Goal: Navigation & Orientation: Find specific page/section

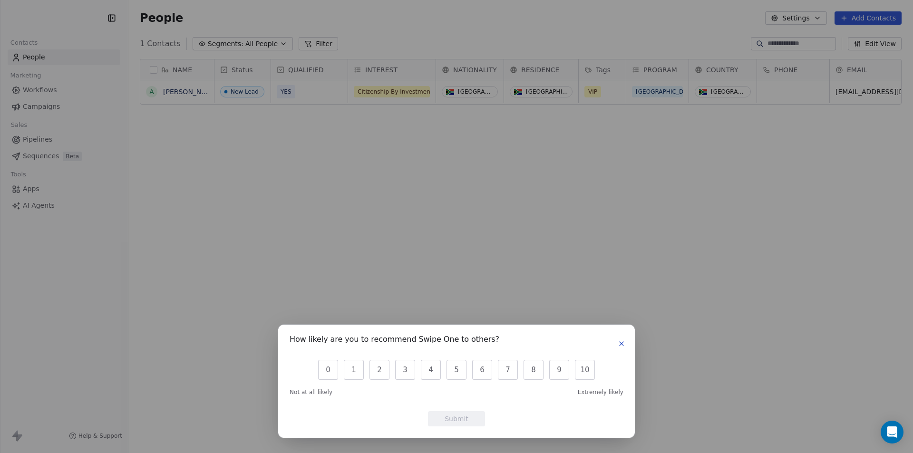
scroll to position [391, 777]
click at [623, 344] on icon "button" at bounding box center [621, 344] width 8 height 8
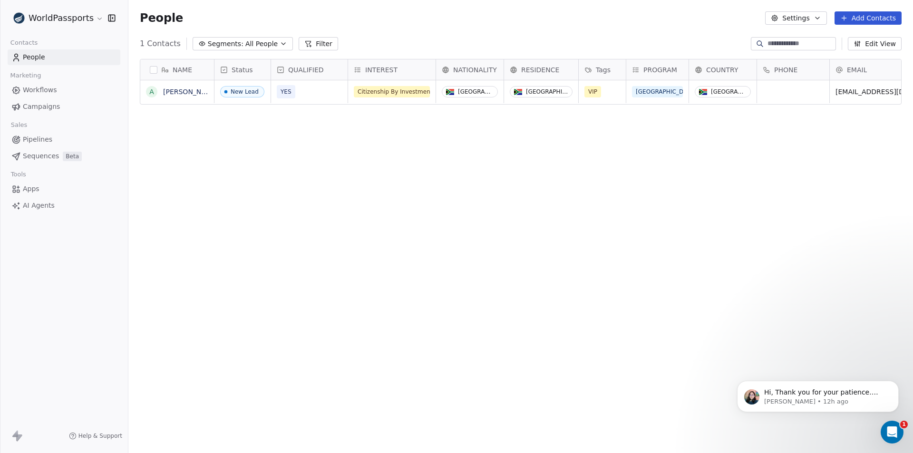
scroll to position [0, 0]
click at [817, 19] on icon "button" at bounding box center [817, 18] width 8 height 8
click at [438, 315] on html "WorldPassports Contacts People Marketing Workflows Campaigns Sales Pipelines Se…" at bounding box center [456, 226] width 913 height 453
click at [26, 206] on span "AI Agents" at bounding box center [39, 206] width 32 height 10
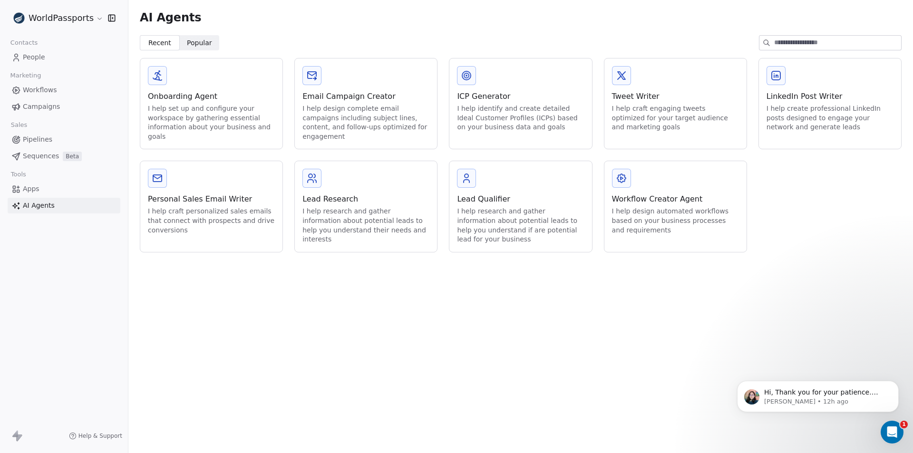
click at [44, 142] on span "Pipelines" at bounding box center [37, 139] width 29 height 10
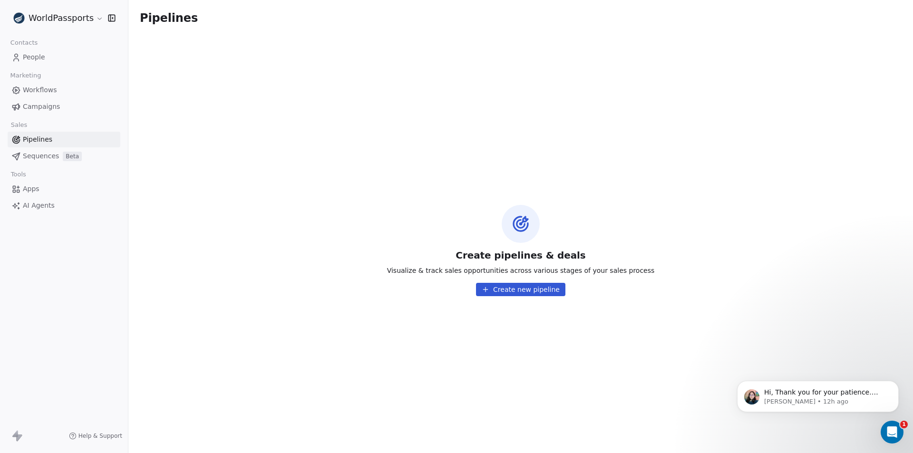
click at [500, 286] on button "Create new pipeline" at bounding box center [520, 289] width 89 height 13
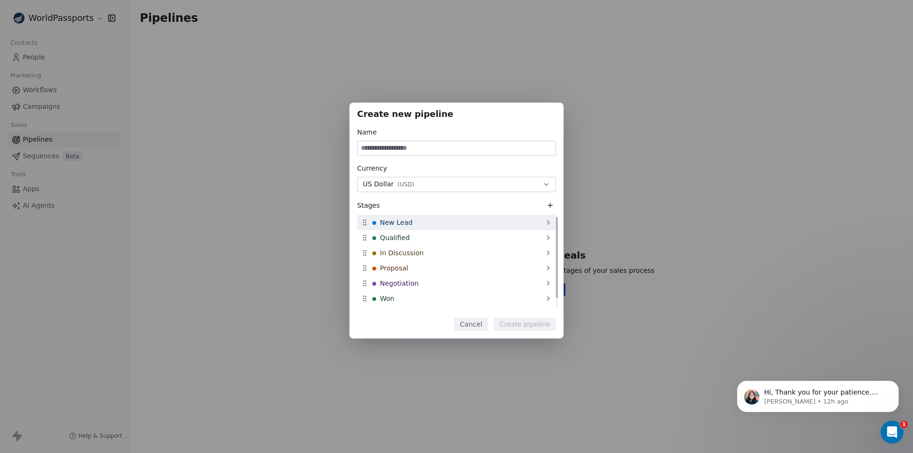
click at [541, 221] on div "New Lead" at bounding box center [456, 222] width 199 height 15
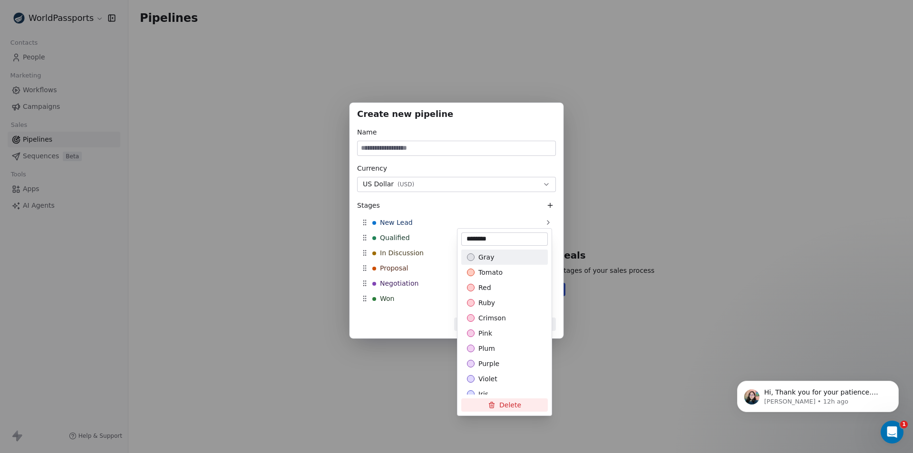
click at [428, 169] on div "Create new pipeline Name Currency US Dollar ( USD ) Stages New Lead Qualified I…" at bounding box center [456, 226] width 913 height 278
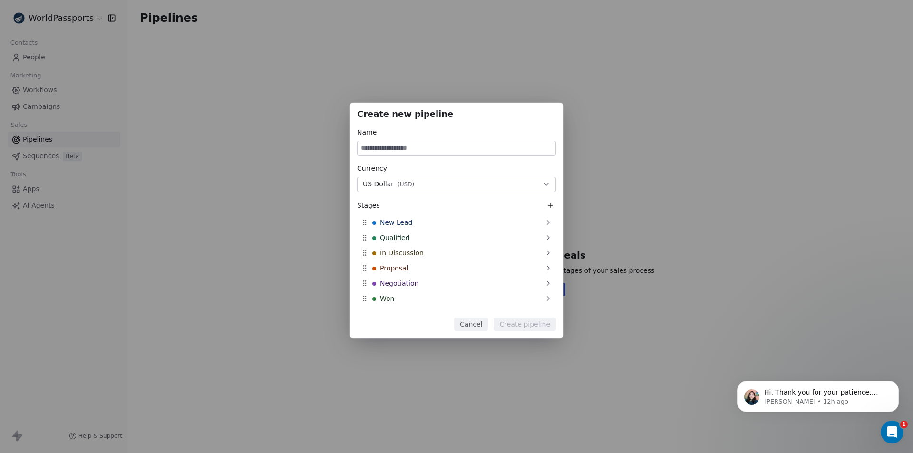
click at [474, 331] on div "Create new pipeline Name Currency US Dollar ( USD ) Stages New Lead Qualified I…" at bounding box center [456, 221] width 214 height 236
click at [474, 327] on button "Cancel" at bounding box center [471, 323] width 34 height 13
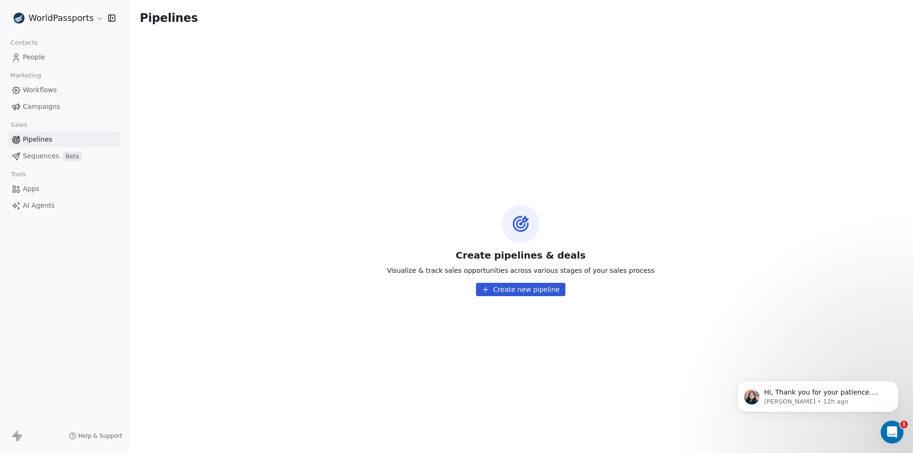
click at [46, 106] on span "Campaigns" at bounding box center [41, 107] width 37 height 10
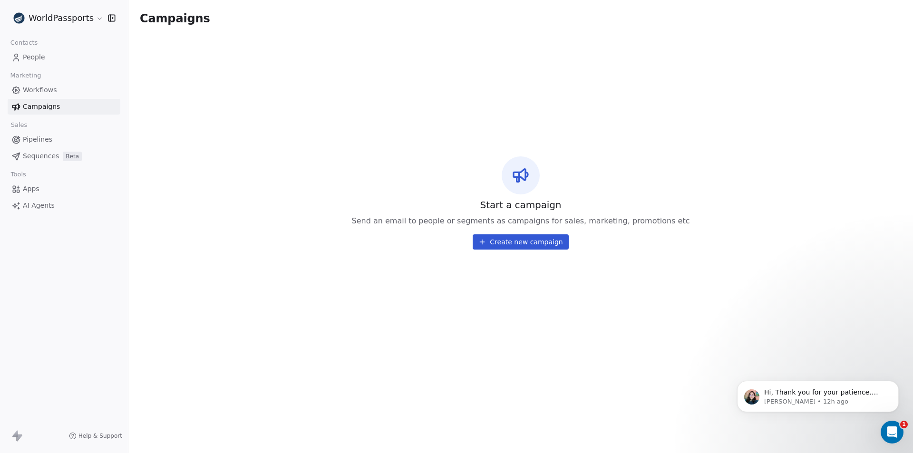
click at [46, 94] on span "Workflows" at bounding box center [40, 90] width 34 height 10
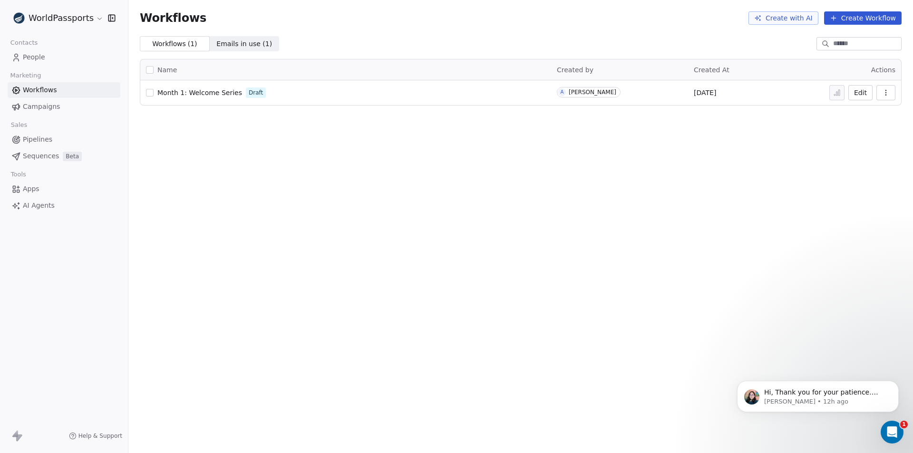
click at [33, 61] on span "People" at bounding box center [34, 57] width 22 height 10
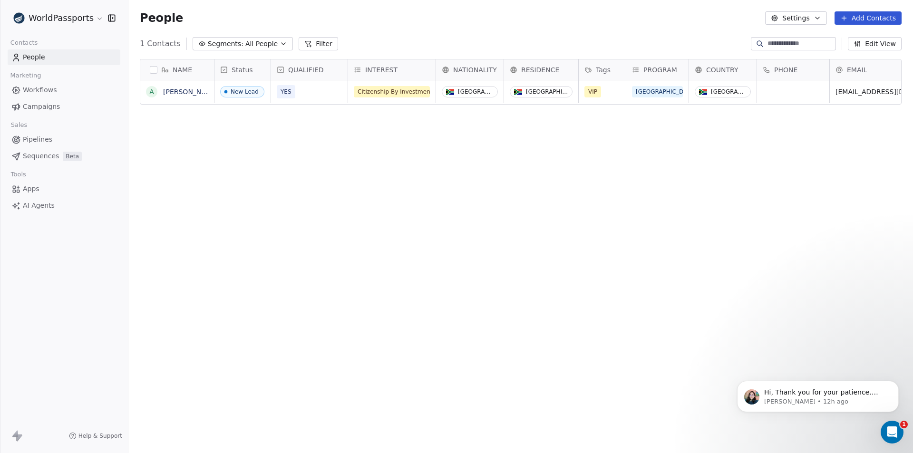
scroll to position [391, 777]
click at [400, 70] on div "INTEREST" at bounding box center [391, 70] width 74 height 10
click at [388, 87] on span "Edit property" at bounding box center [387, 90] width 44 height 10
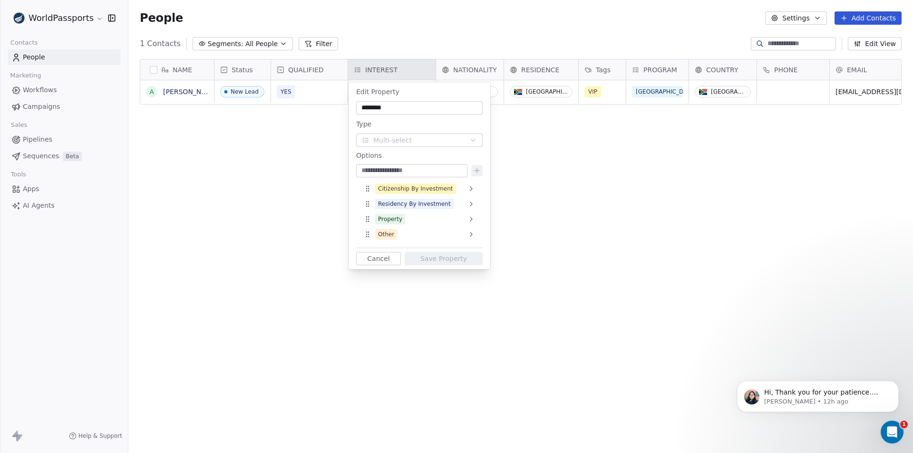
click at [551, 169] on html "WorldPassports Contacts People Marketing Workflows Campaigns Sales Pipelines Se…" at bounding box center [456, 226] width 913 height 453
click at [375, 259] on button "Cancel" at bounding box center [378, 258] width 45 height 13
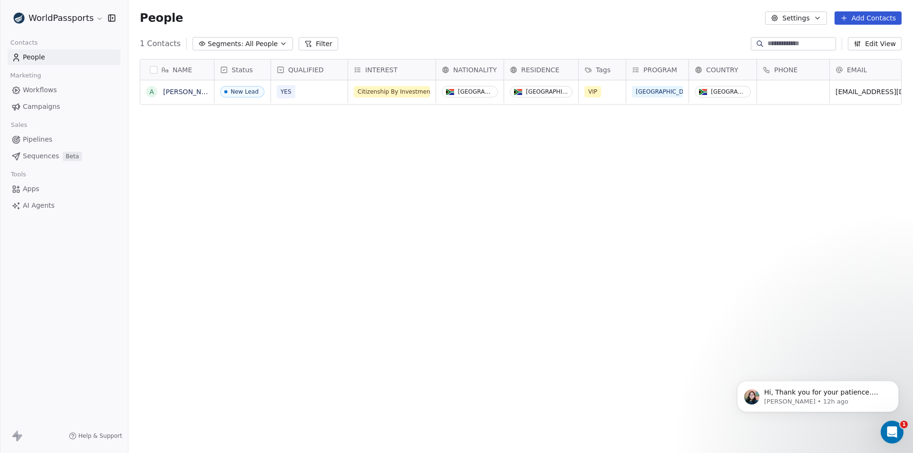
click at [299, 141] on div "NAME A Alex Read Status QUALIFIED INTEREST NATIONALITY RESIDENCE Tags PROGRAM C…" at bounding box center [520, 250] width 784 height 399
click at [279, 42] on icon "button" at bounding box center [283, 44] width 8 height 8
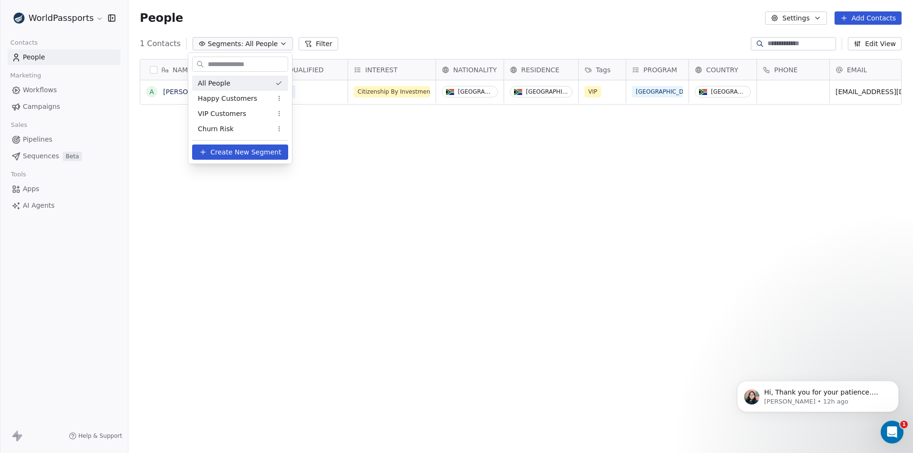
click at [369, 216] on html "WorldPassports Contacts People Marketing Workflows Campaigns Sales Pipelines Se…" at bounding box center [456, 226] width 913 height 453
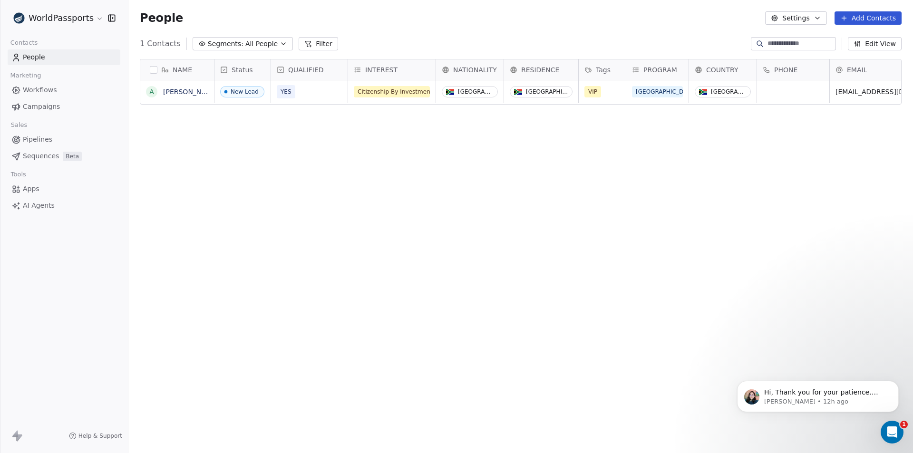
click at [880, 41] on button "Edit View" at bounding box center [874, 43] width 54 height 13
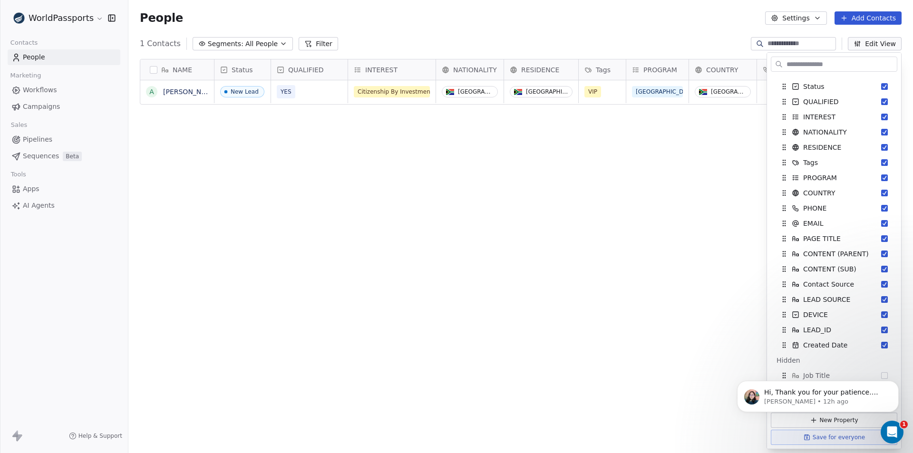
scroll to position [0, 0]
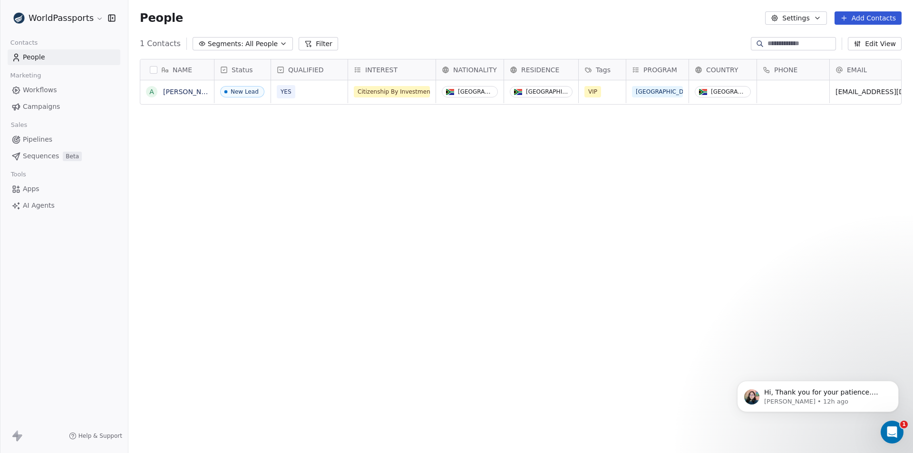
click at [565, 218] on div "NAME A [PERSON_NAME] Status QUALIFIED INTEREST NATIONALITY RESIDENCE Tags PROGR…" at bounding box center [520, 250] width 784 height 399
click at [361, 240] on div "NAME A [PERSON_NAME] Status QUALIFIED INTEREST NATIONALITY RESIDENCE Tags PROGR…" at bounding box center [520, 250] width 784 height 399
click at [436, 291] on div "NAME A [PERSON_NAME] Status QUALIFIED INTEREST NATIONALITY RESIDENCE Tags PROGR…" at bounding box center [520, 250] width 784 height 399
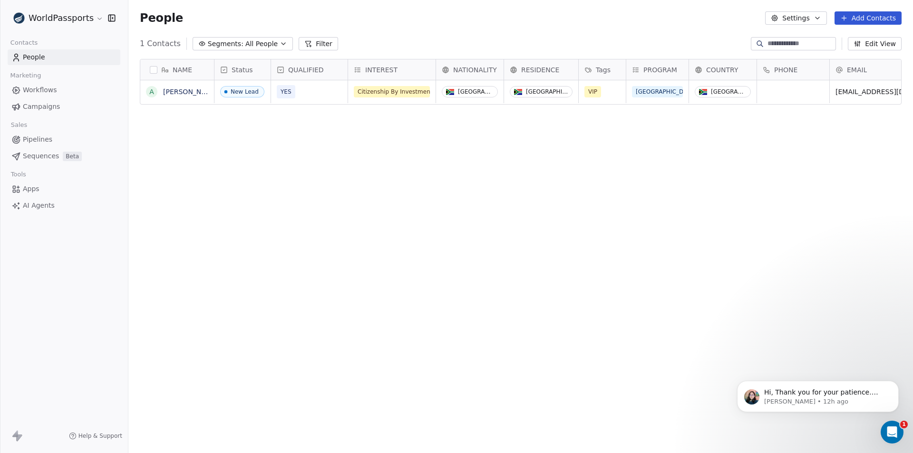
click at [94, 16] on html "WorldPassports Contacts People Marketing Workflows Campaigns Sales Pipelines Se…" at bounding box center [456, 226] width 913 height 453
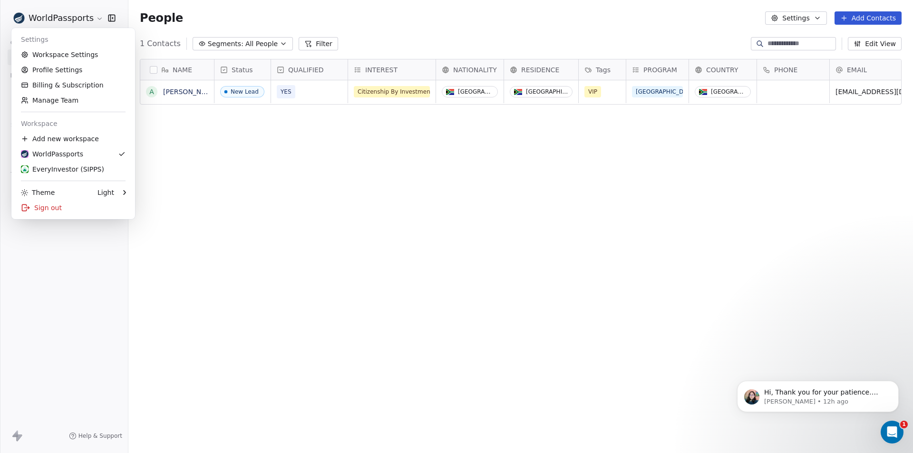
click at [259, 195] on html "WorldPassports Contacts People Marketing Workflows Campaigns Sales Pipelines Se…" at bounding box center [456, 226] width 913 height 453
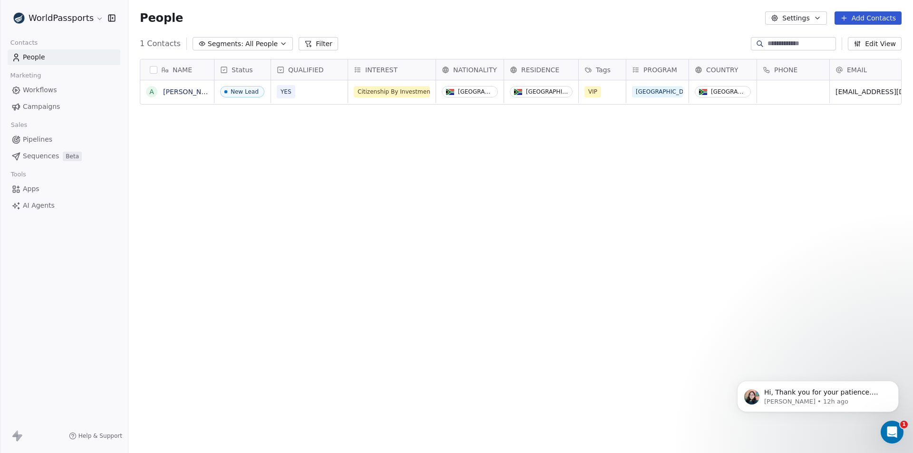
click at [14, 435] on icon at bounding box center [15, 433] width 6 height 7
click at [785, 19] on button "Settings" at bounding box center [795, 17] width 61 height 13
click at [545, 274] on html "WorldPassports Contacts People Marketing Workflows Campaigns Sales Pipelines Se…" at bounding box center [456, 226] width 913 height 453
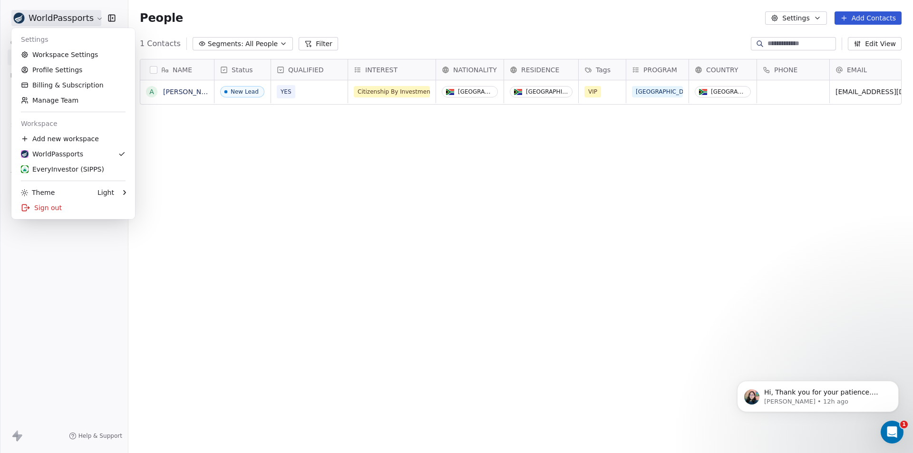
click at [91, 18] on html "WorldPassports Contacts People Marketing Workflows Campaigns Sales Pipelines Se…" at bounding box center [456, 226] width 913 height 453
click at [56, 169] on div "EveryInvestor (SIPPS)" at bounding box center [62, 169] width 83 height 10
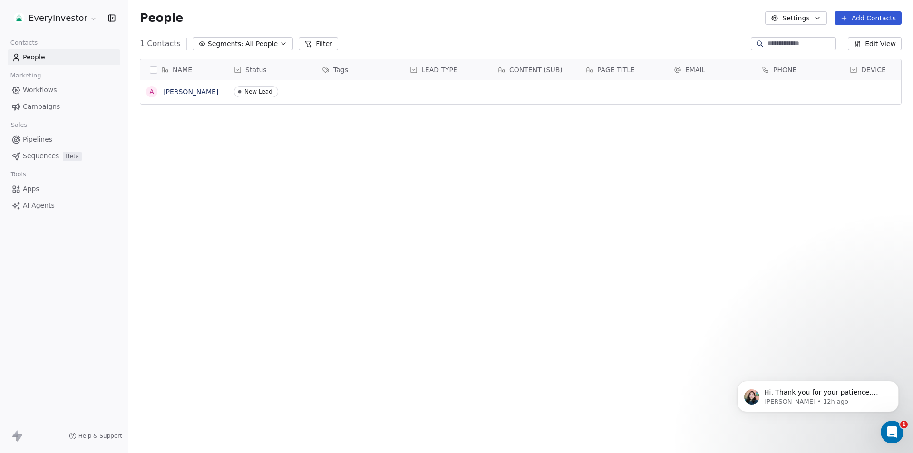
scroll to position [391, 777]
click at [83, 19] on html "EveryInvestor Contacts People Marketing Workflows Campaigns Sales Pipelines Seq…" at bounding box center [456, 226] width 913 height 453
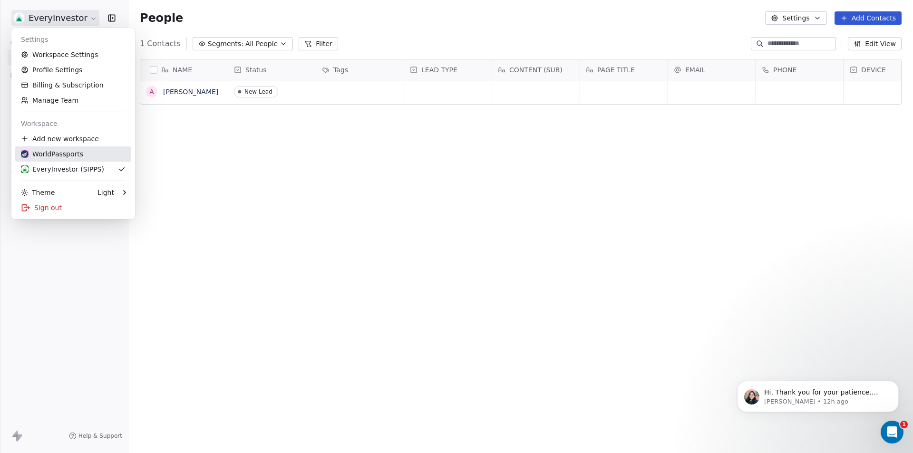
click at [53, 151] on div "WorldPassports" at bounding box center [52, 154] width 62 height 10
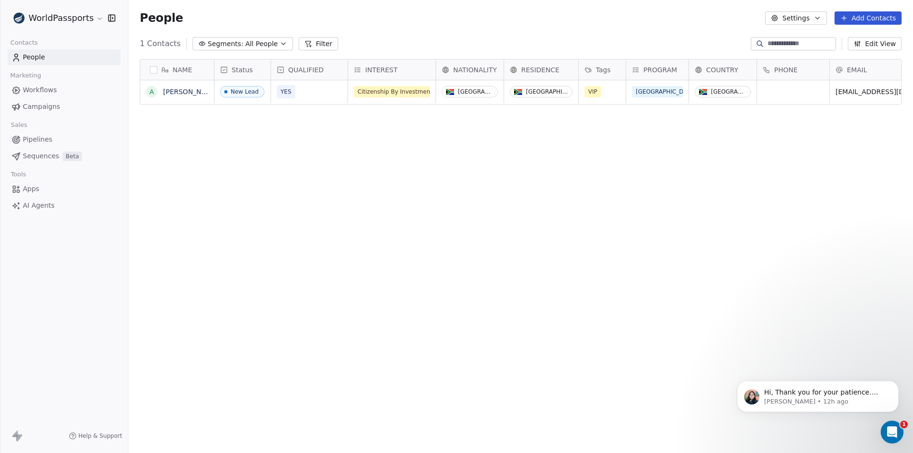
scroll to position [391, 777]
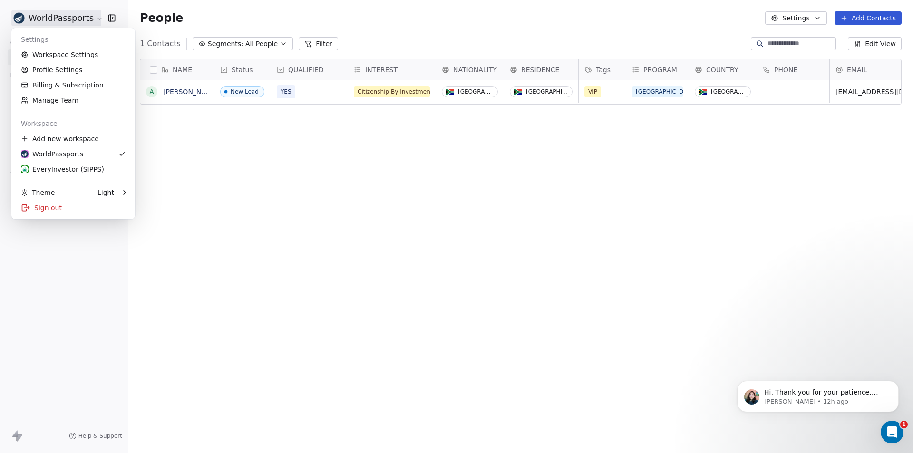
click at [48, 17] on html "WorldPassports Contacts People Marketing Workflows Campaigns Sales Pipelines Se…" at bounding box center [456, 226] width 913 height 453
click at [49, 56] on link "Workspace Settings" at bounding box center [73, 54] width 116 height 15
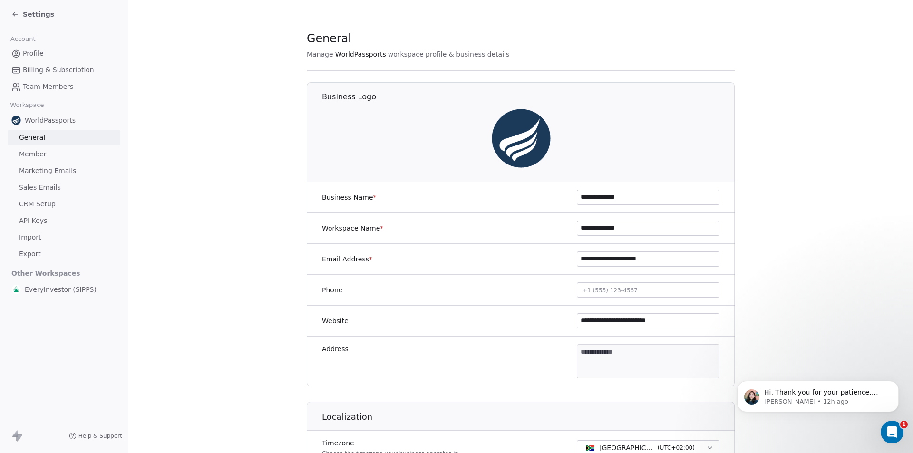
click at [16, 218] on link "API Keys" at bounding box center [64, 221] width 113 height 16
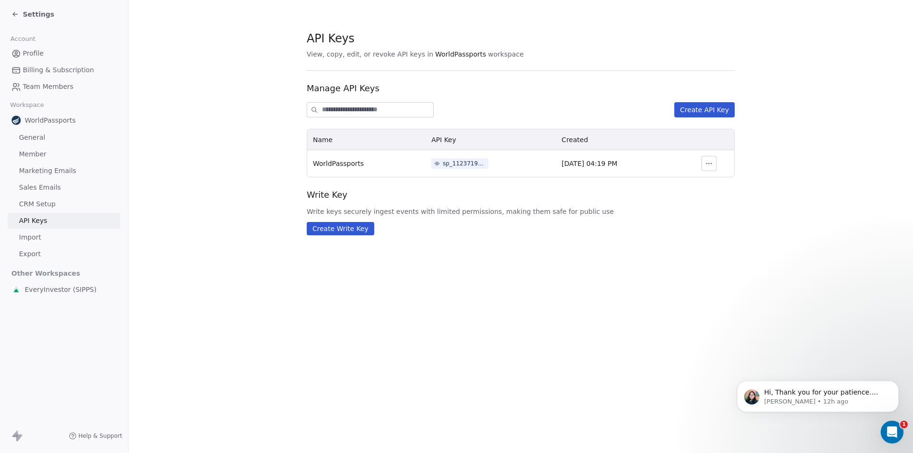
click at [467, 166] on div "sp_112371945d0c4d8fa5a49123ccede8f3" at bounding box center [463, 163] width 43 height 9
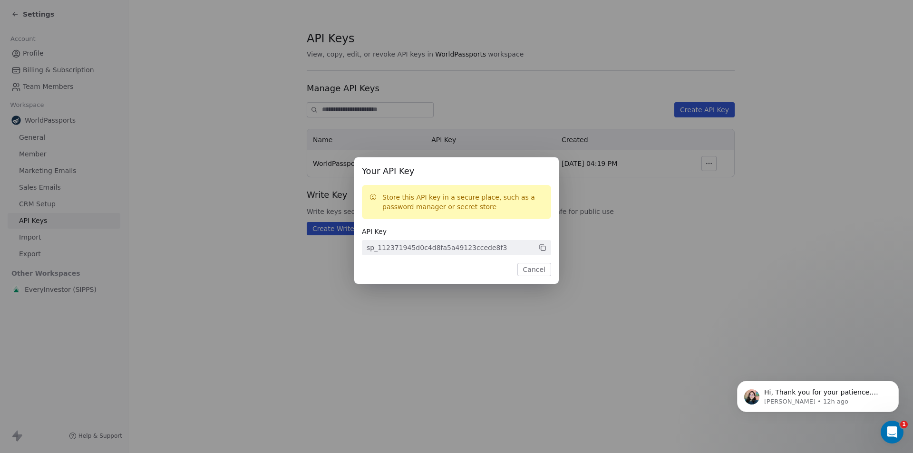
click at [543, 271] on button "Cancel" at bounding box center [534, 269] width 34 height 13
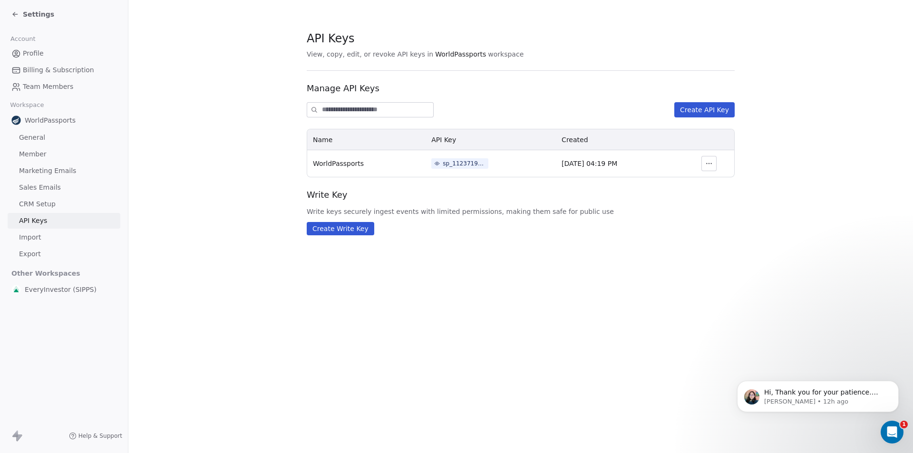
click at [32, 139] on span "General" at bounding box center [32, 138] width 26 height 10
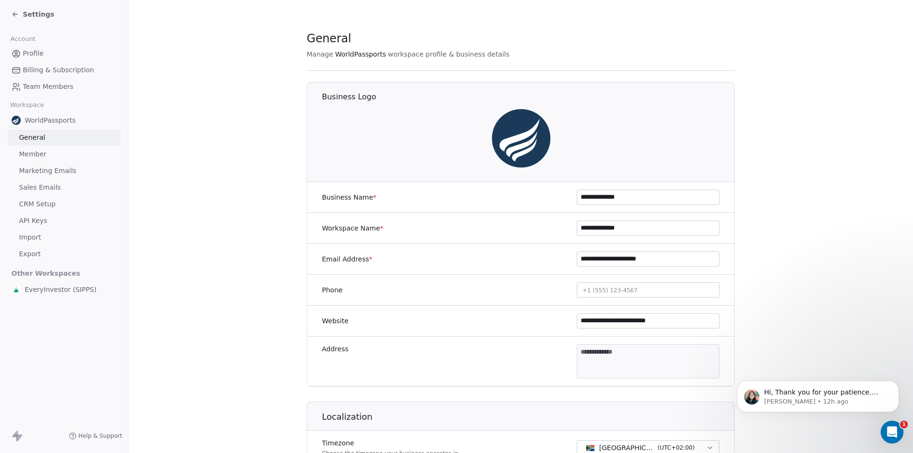
click at [30, 148] on link "Member" at bounding box center [64, 154] width 113 height 16
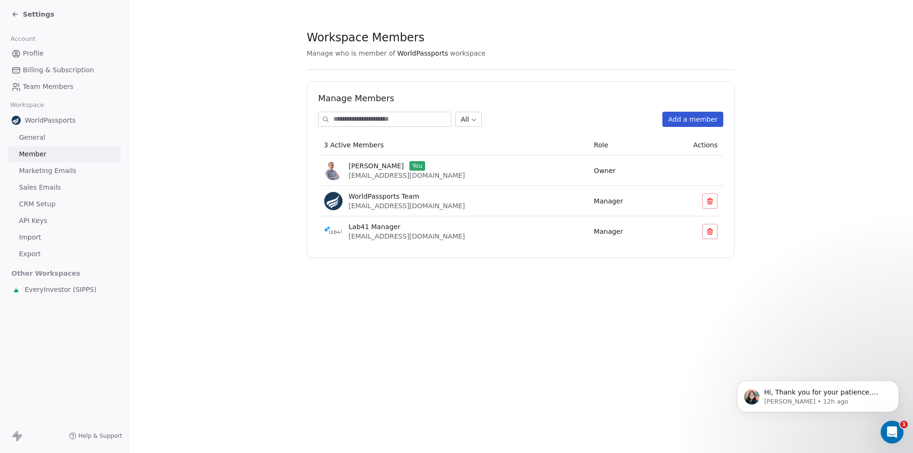
click at [41, 172] on span "Marketing Emails" at bounding box center [47, 171] width 57 height 10
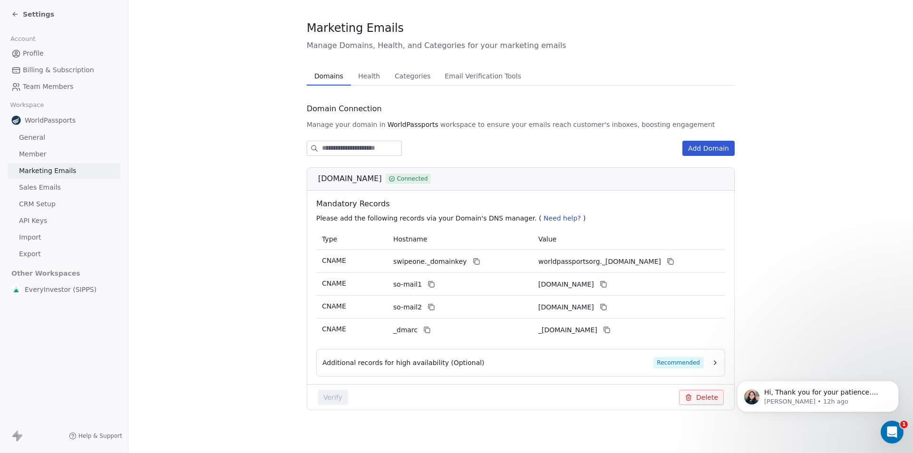
scroll to position [13, 0]
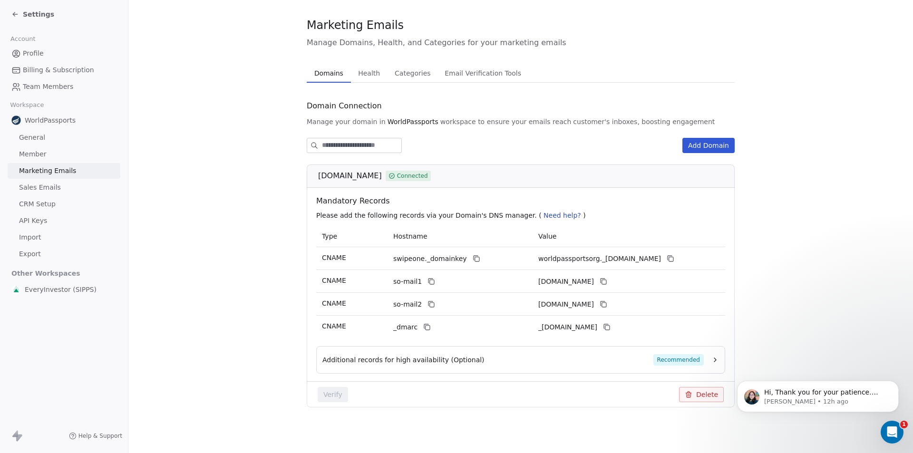
click at [35, 188] on span "Sales Emails" at bounding box center [40, 188] width 42 height 10
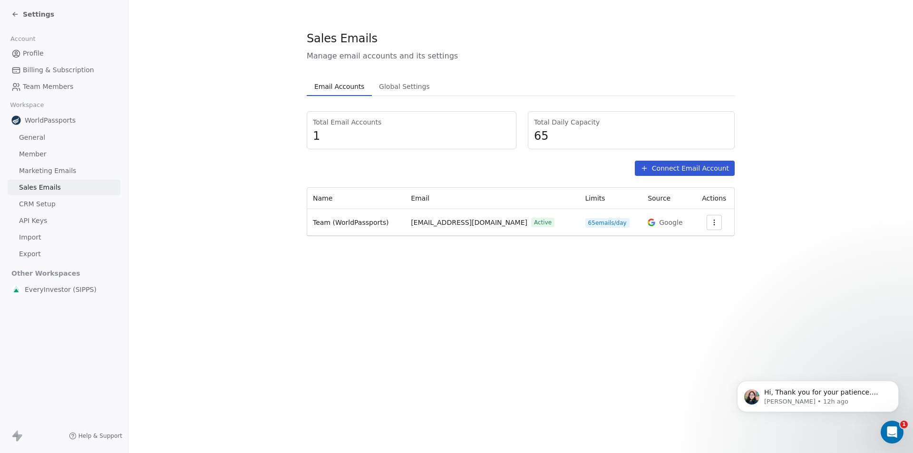
click at [38, 201] on span "CRM Setup" at bounding box center [37, 204] width 37 height 10
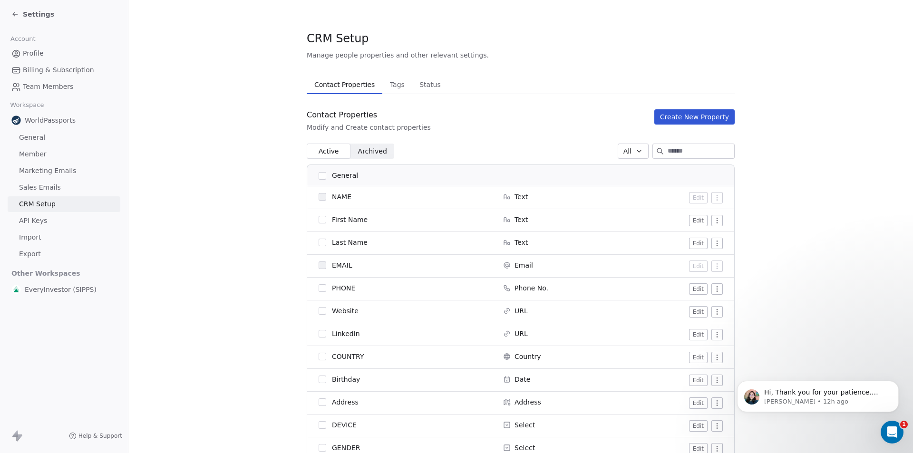
click at [40, 287] on span "EveryInvestor (SIPPS)" at bounding box center [61, 290] width 72 height 10
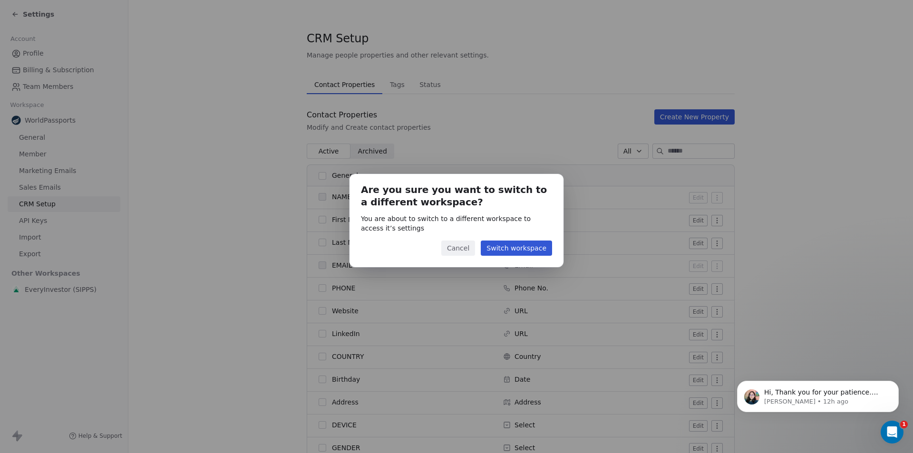
click at [458, 247] on button "Cancel" at bounding box center [458, 247] width 34 height 15
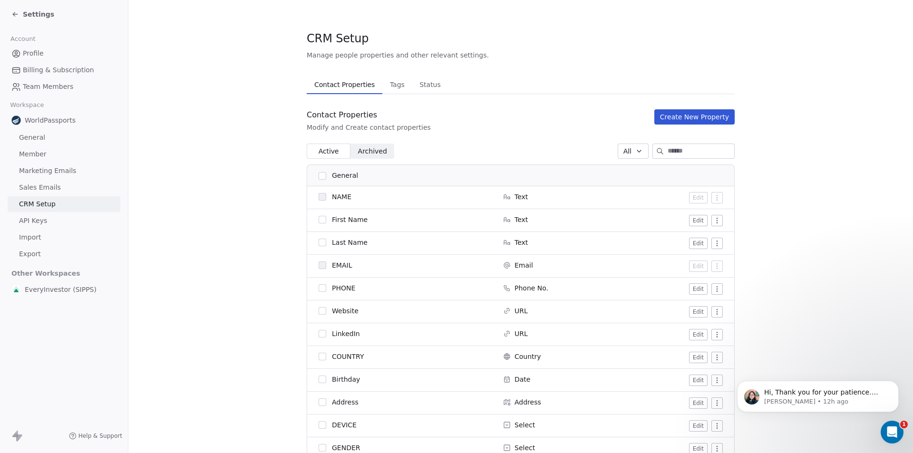
click at [45, 89] on span "Team Members" at bounding box center [48, 87] width 50 height 10
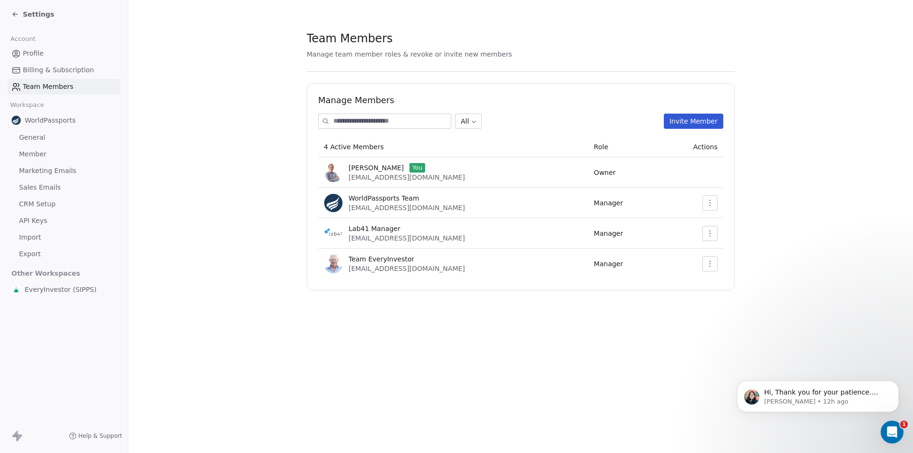
click at [29, 64] on link "Billing & Subscription" at bounding box center [64, 70] width 113 height 16
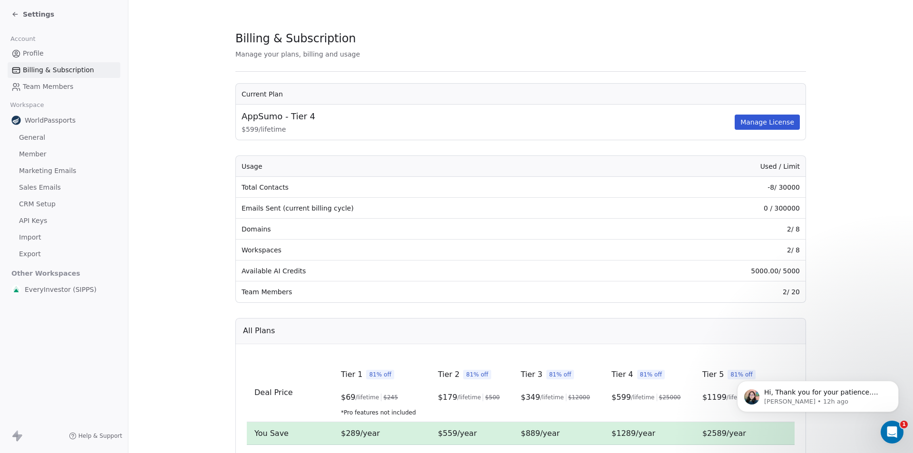
click at [36, 53] on span "Profile" at bounding box center [33, 53] width 21 height 10
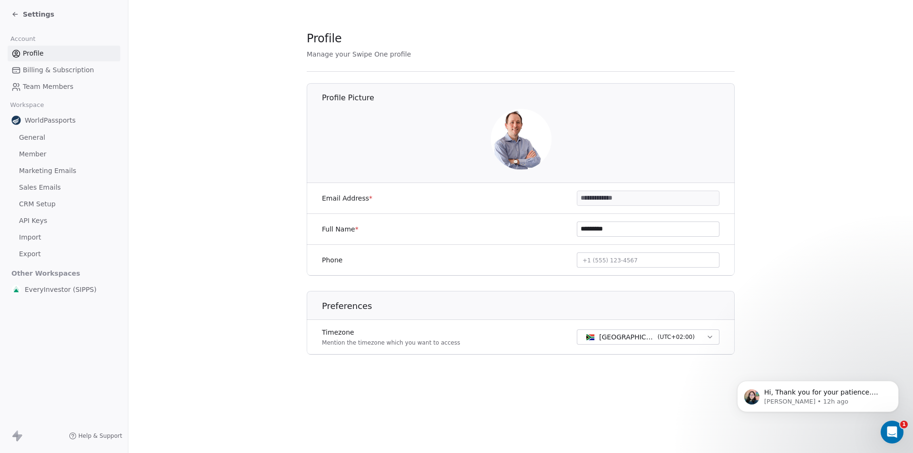
click at [12, 13] on icon at bounding box center [15, 14] width 8 height 8
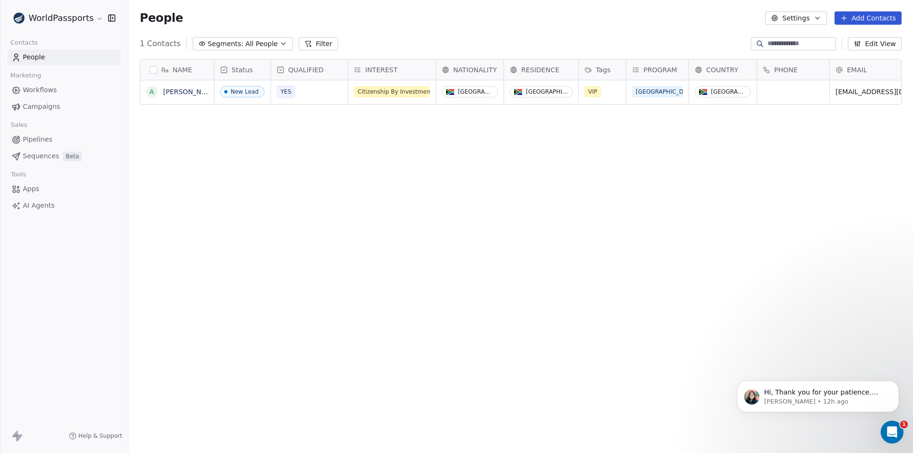
scroll to position [391, 777]
click at [427, 259] on div "NAME A [PERSON_NAME] Status QUALIFIED INTEREST NATIONALITY RESIDENCE Tags PROGR…" at bounding box center [520, 250] width 784 height 399
drag, startPoint x: 310, startPoint y: 209, endPoint x: 313, endPoint y: 202, distance: 7.2
click at [312, 208] on div "NAME A [PERSON_NAME] Status QUALIFIED INTEREST NATIONALITY RESIDENCE Tags PROGR…" at bounding box center [520, 250] width 784 height 399
click at [359, 248] on div "NAME A [PERSON_NAME] Status QUALIFIED INTEREST NATIONALITY RESIDENCE Tags PROGR…" at bounding box center [520, 250] width 784 height 399
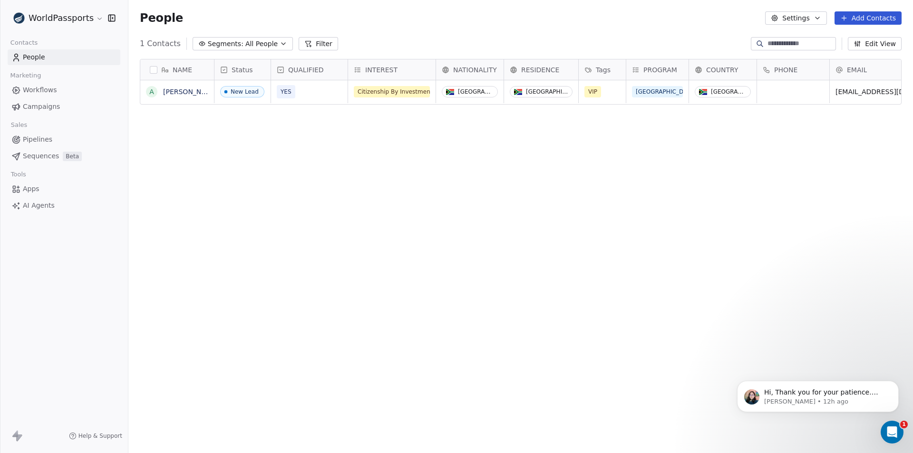
click at [630, 168] on div "NAME A [PERSON_NAME] Status QUALIFIED INTEREST NATIONALITY RESIDENCE Tags PROGR…" at bounding box center [520, 250] width 784 height 399
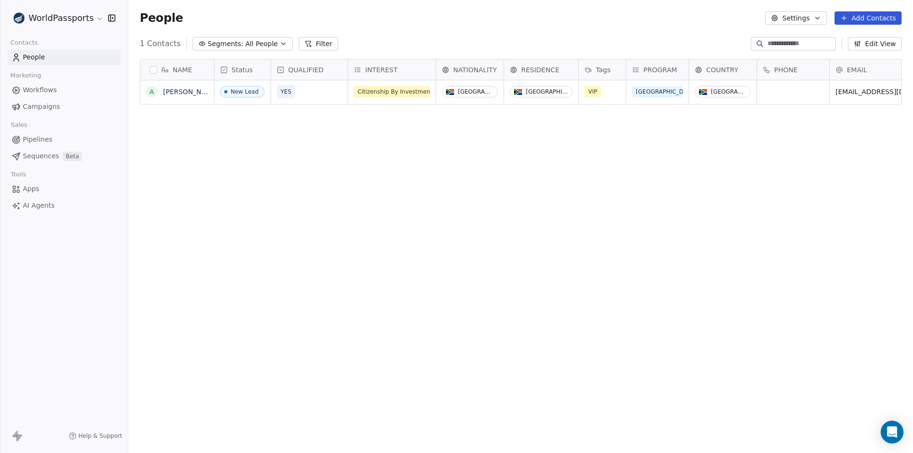
scroll to position [391, 777]
click at [305, 71] on span "QUALIFIED" at bounding box center [306, 70] width 36 height 10
click at [307, 91] on span "Edit property" at bounding box center [310, 90] width 44 height 10
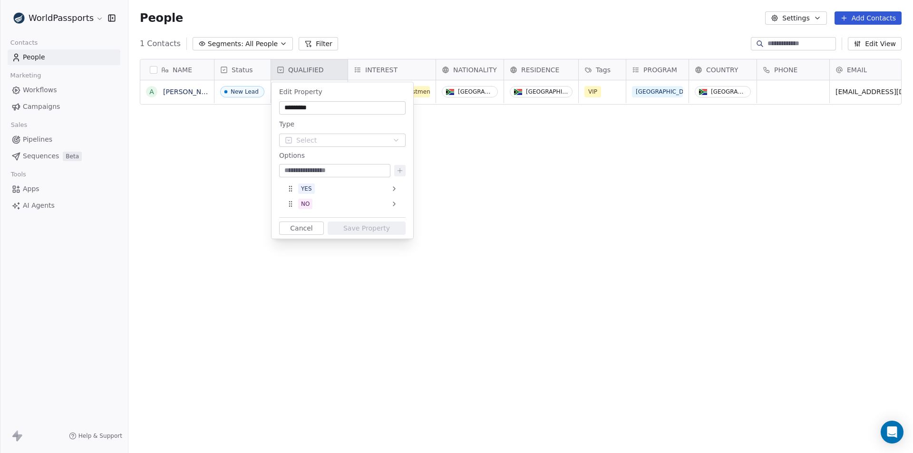
click at [301, 229] on button "Cancel" at bounding box center [301, 227] width 45 height 13
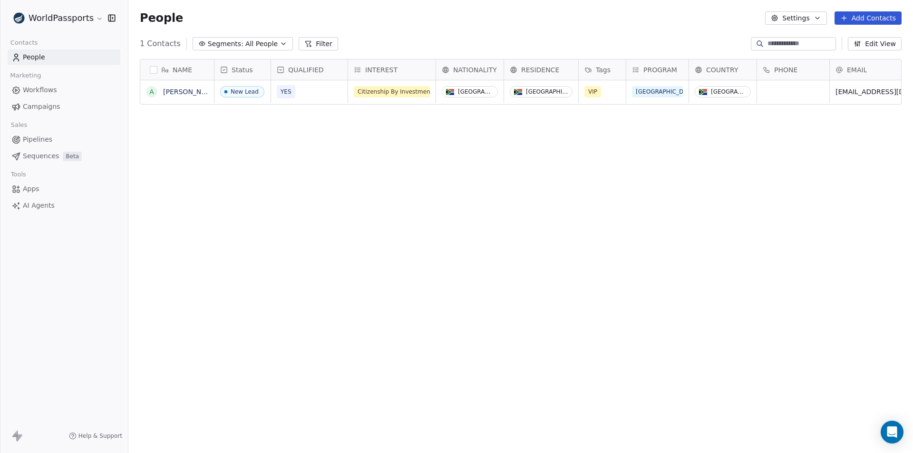
click at [200, 224] on div "NAME A [PERSON_NAME] Status QUALIFIED INTEREST NATIONALITY RESIDENCE Tags PROGR…" at bounding box center [520, 250] width 784 height 399
click at [263, 67] on div "Status" at bounding box center [242, 69] width 56 height 20
click at [250, 92] on span "Manage property" at bounding box center [260, 90] width 57 height 10
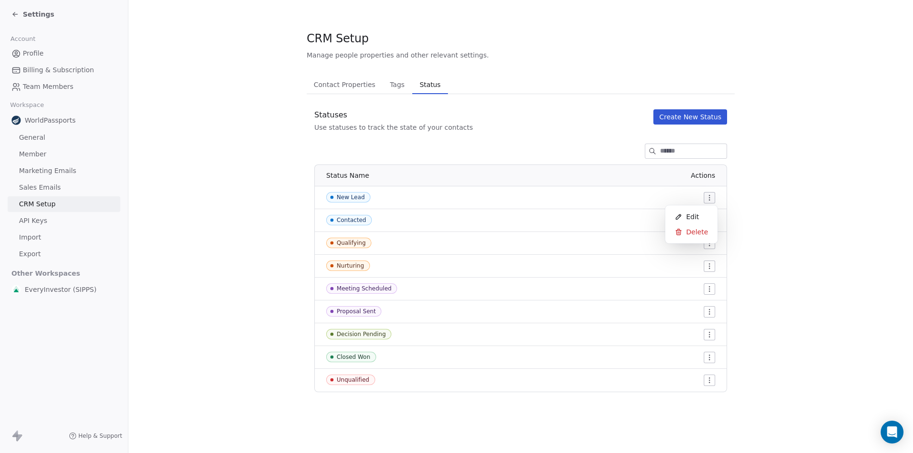
click at [713, 196] on html "Settings Account Profile Billing & Subscription Team Members Workspace WorldPas…" at bounding box center [456, 226] width 913 height 453
click at [694, 215] on span "Edit" at bounding box center [692, 217] width 13 height 10
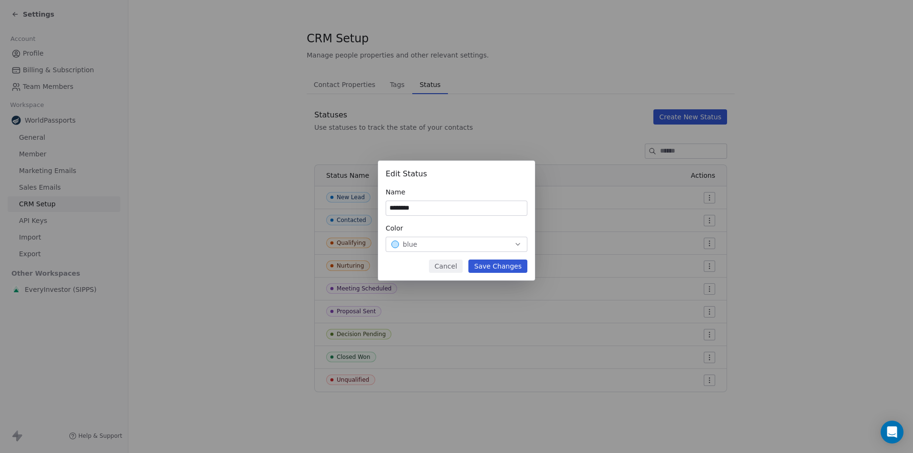
click at [455, 268] on button "Cancel" at bounding box center [446, 265] width 34 height 13
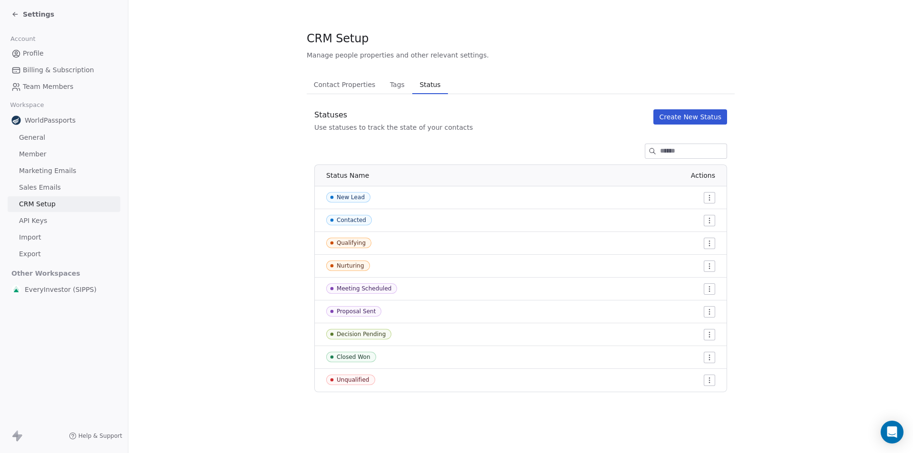
click at [283, 159] on section "CRM Setup Manage people properties and other relevant settings. Contact Propert…" at bounding box center [520, 211] width 784 height 423
click at [335, 87] on span "Contact Properties" at bounding box center [344, 84] width 69 height 13
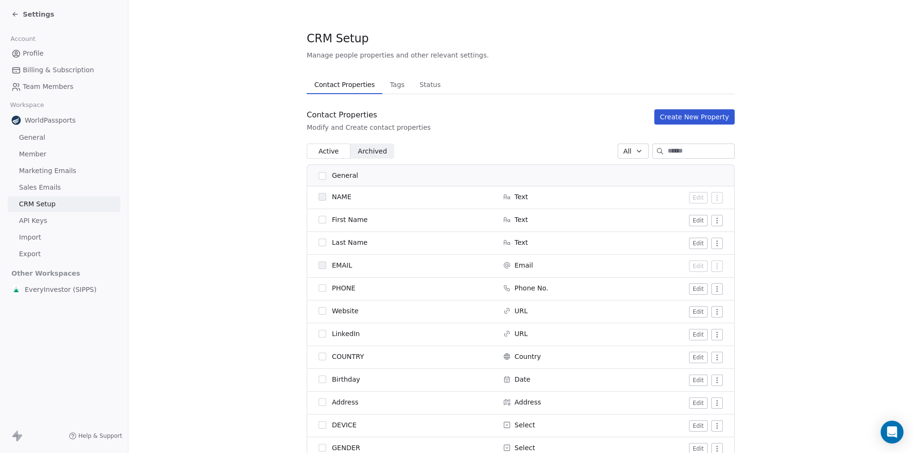
click at [386, 86] on span "Tags" at bounding box center [397, 84] width 22 height 13
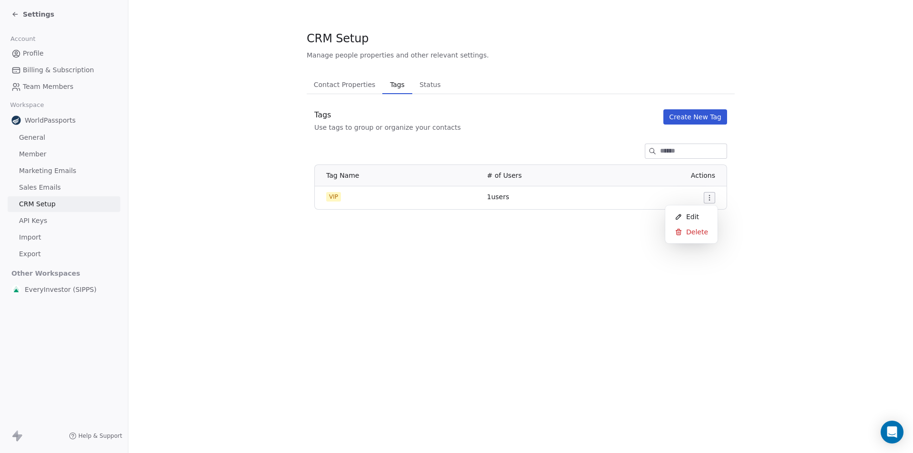
click at [704, 197] on html "Settings Account Profile Billing & Subscription Team Members Workspace WorldPas…" at bounding box center [456, 226] width 913 height 453
click at [431, 304] on html "Settings Account Profile Billing & Subscription Team Members Workspace WorldPas…" at bounding box center [456, 226] width 913 height 453
click at [416, 82] on span "Status" at bounding box center [429, 84] width 29 height 13
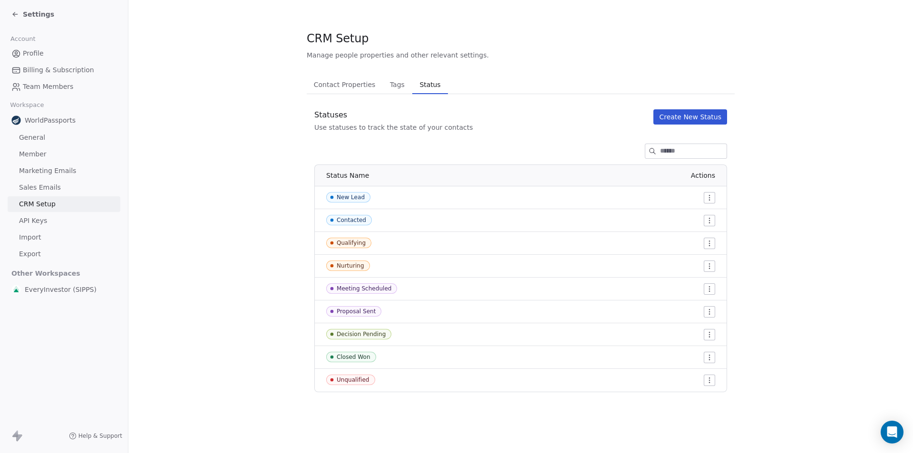
click at [12, 12] on icon at bounding box center [15, 14] width 8 height 8
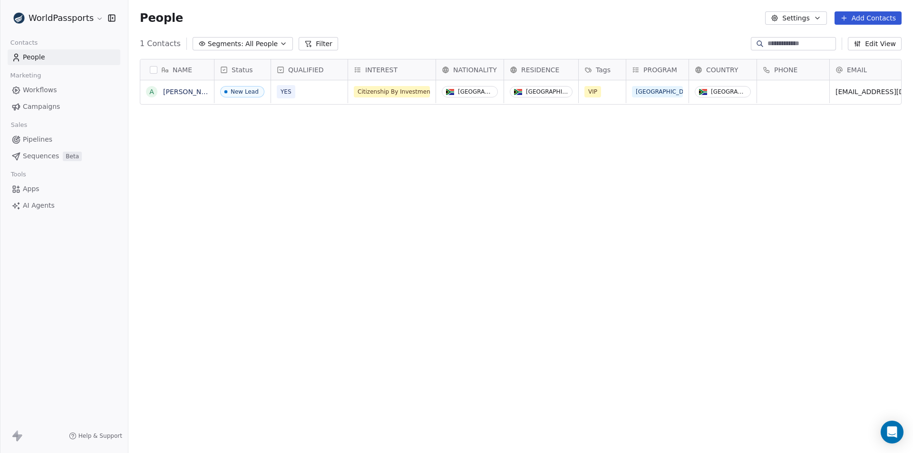
scroll to position [391, 777]
click at [258, 45] on span "All People" at bounding box center [261, 44] width 32 height 10
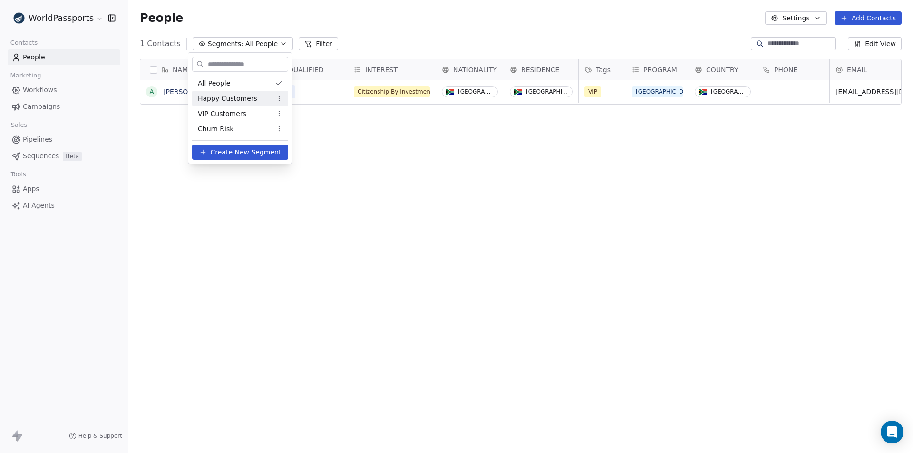
click at [217, 283] on html "WorldPassports Contacts People Marketing Workflows Campaigns Sales Pipelines Se…" at bounding box center [456, 226] width 913 height 453
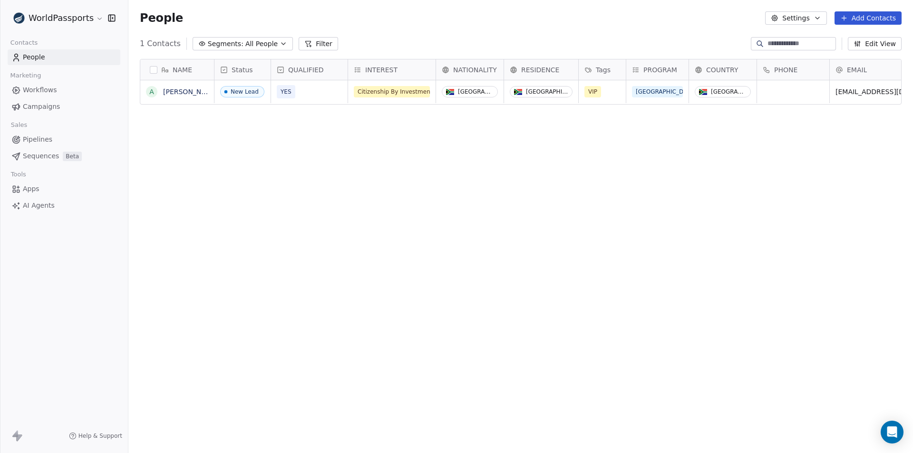
scroll to position [391, 777]
click at [51, 11] on html "WorldPassports Contacts People Marketing Workflows Campaigns Sales Pipelines Se…" at bounding box center [456, 226] width 913 height 453
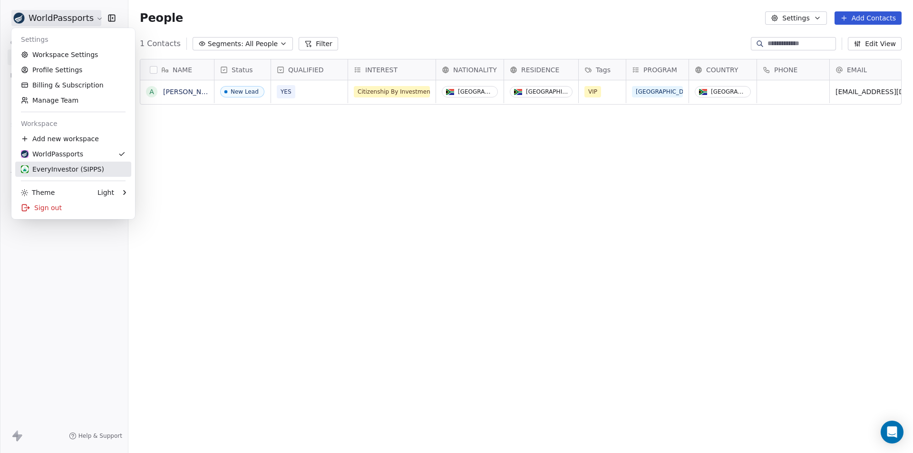
click at [44, 172] on div "EveryInvestor (SIPPS)" at bounding box center [62, 169] width 83 height 10
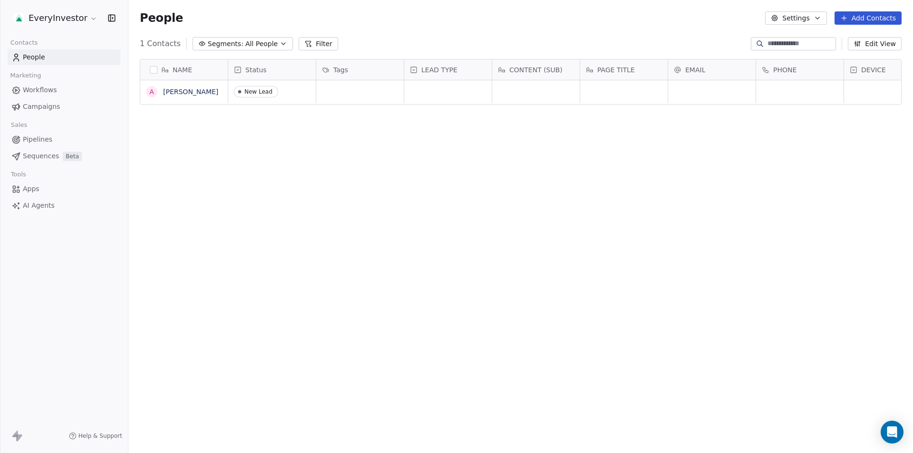
scroll to position [391, 777]
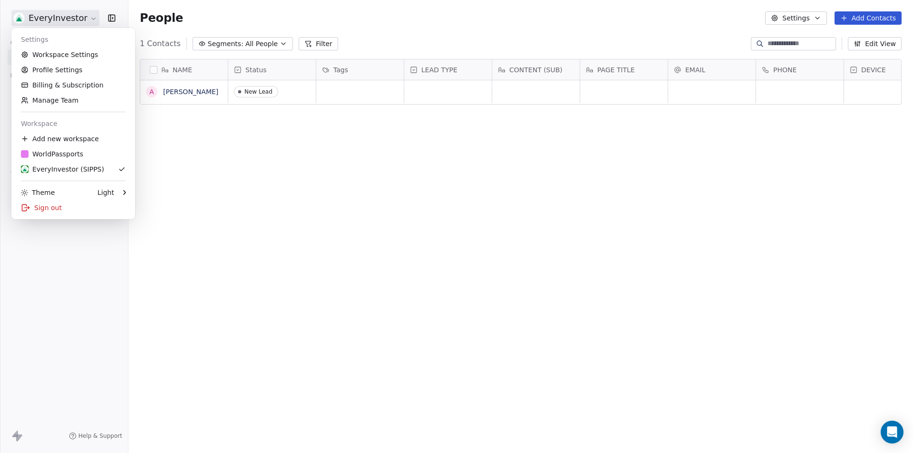
click at [62, 18] on html "EveryInvestor Contacts People Marketing Workflows Campaigns Sales Pipelines Seq…" at bounding box center [456, 226] width 913 height 453
click at [42, 157] on div "WorldPassports" at bounding box center [52, 154] width 62 height 10
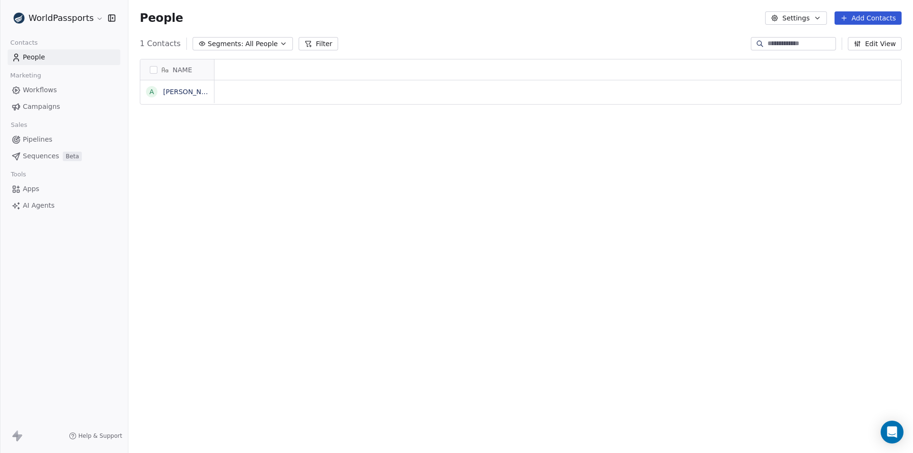
scroll to position [391, 777]
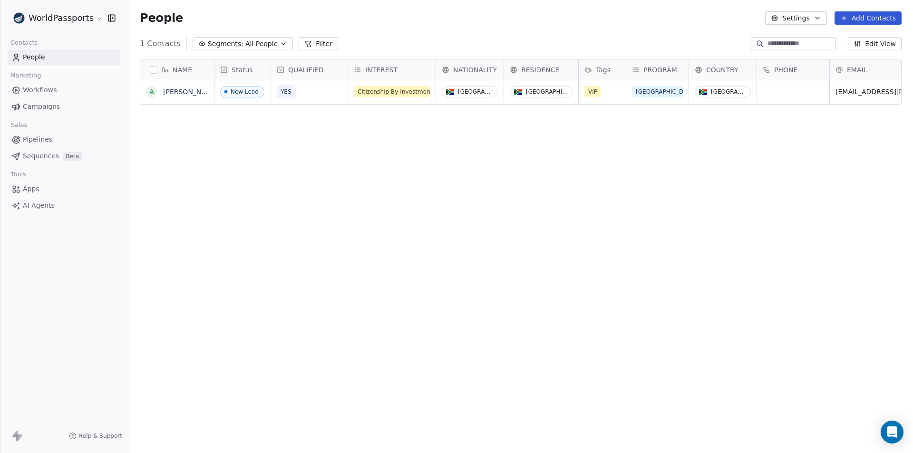
click at [564, 233] on div "NAME A [PERSON_NAME] Status QUALIFIED INTEREST NATIONALITY RESIDENCE Tags PROGR…" at bounding box center [520, 250] width 784 height 399
click at [873, 41] on button "Edit View" at bounding box center [874, 43] width 54 height 13
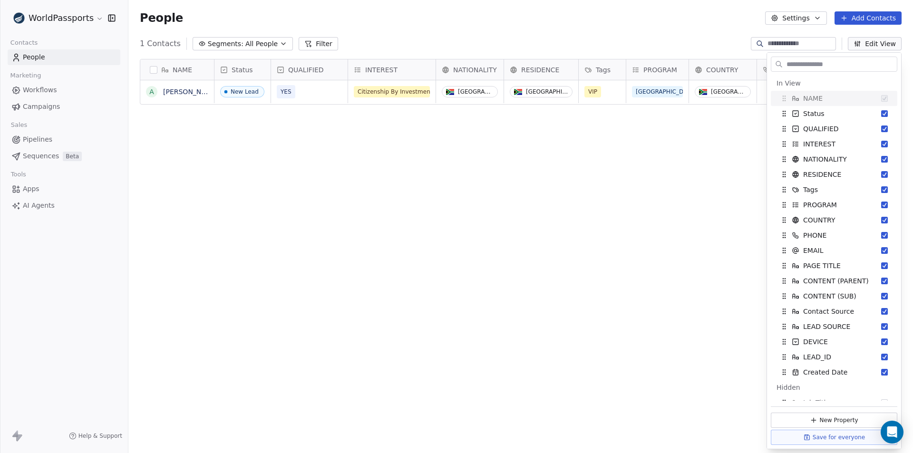
click at [492, 318] on div "NAME A [PERSON_NAME] Status QUALIFIED INTEREST NATIONALITY RESIDENCE Tags PROGR…" at bounding box center [520, 250] width 784 height 399
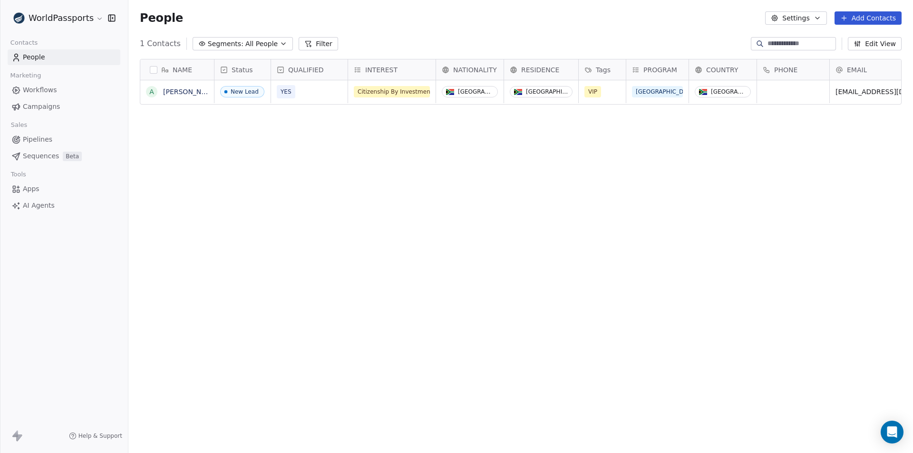
click at [447, 264] on div "NAME A [PERSON_NAME] Status QUALIFIED INTEREST NATIONALITY RESIDENCE Tags PROGR…" at bounding box center [520, 250] width 784 height 399
click at [598, 239] on div "NAME A [PERSON_NAME] Status QUALIFIED INTEREST NATIONALITY RESIDENCE Tags PROGR…" at bounding box center [520, 250] width 784 height 399
click at [19, 139] on icon at bounding box center [15, 139] width 7 height 7
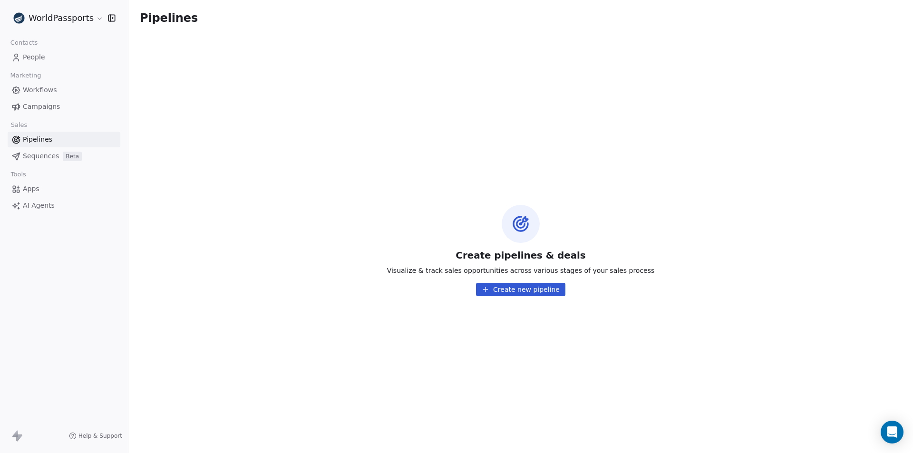
click at [509, 288] on button "Create new pipeline" at bounding box center [520, 289] width 89 height 13
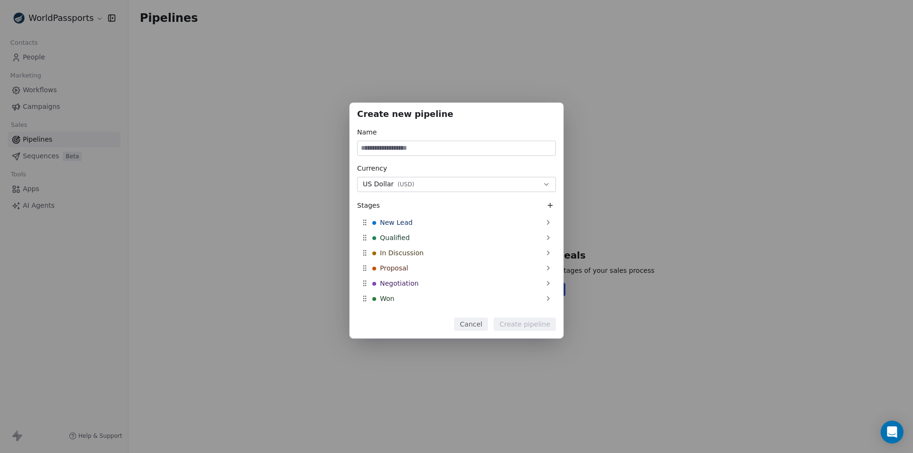
click at [474, 324] on button "Cancel" at bounding box center [471, 323] width 34 height 13
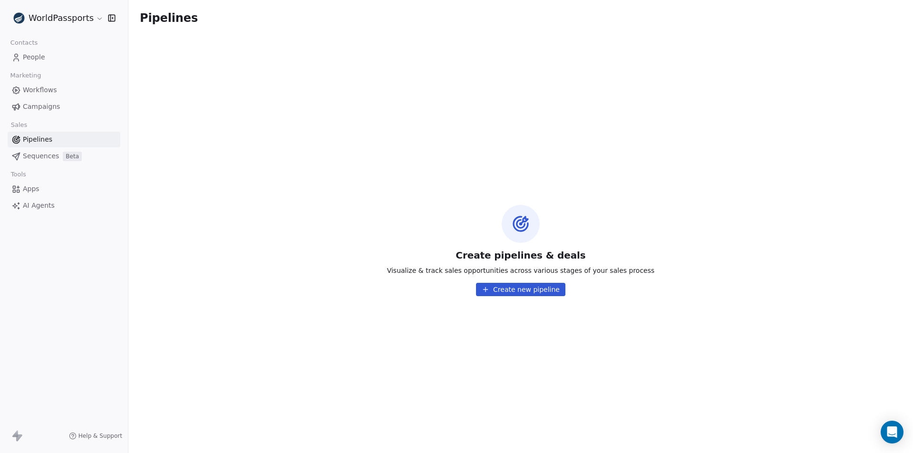
click at [23, 100] on link "Campaigns" at bounding box center [64, 107] width 113 height 16
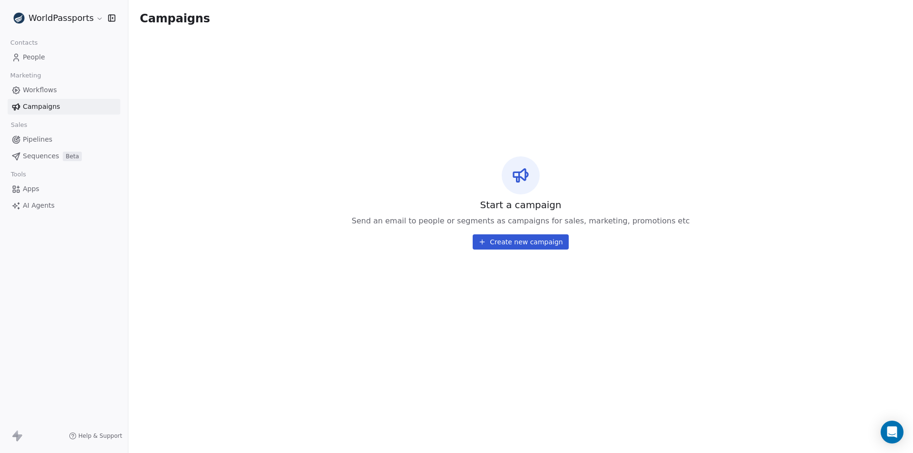
click at [35, 95] on span "Workflows" at bounding box center [40, 90] width 34 height 10
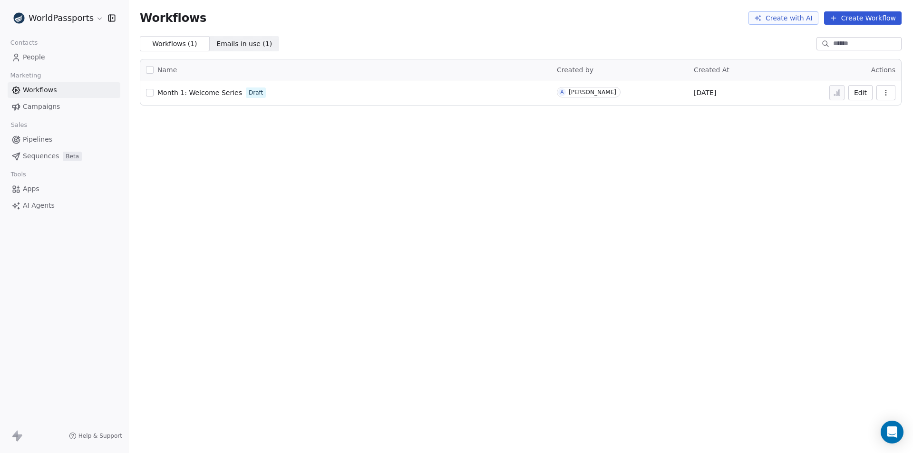
click at [27, 61] on span "People" at bounding box center [34, 57] width 22 height 10
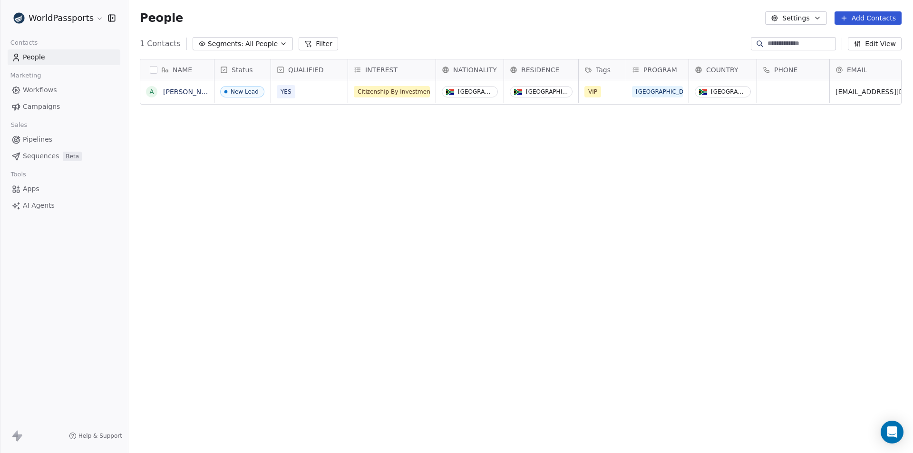
scroll to position [391, 777]
drag, startPoint x: 22, startPoint y: 212, endPoint x: 27, endPoint y: 205, distance: 9.0
click at [23, 212] on link "AI Agents" at bounding box center [64, 206] width 113 height 16
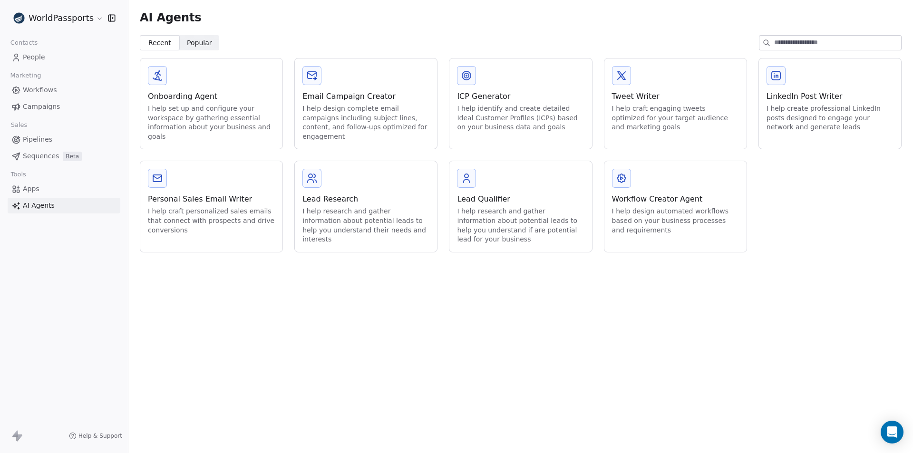
click at [33, 66] on div "Contacts People Marketing Workflows Campaigns Sales Pipelines Sequences Beta To…" at bounding box center [64, 124] width 128 height 177
click at [36, 58] on span "People" at bounding box center [34, 57] width 22 height 10
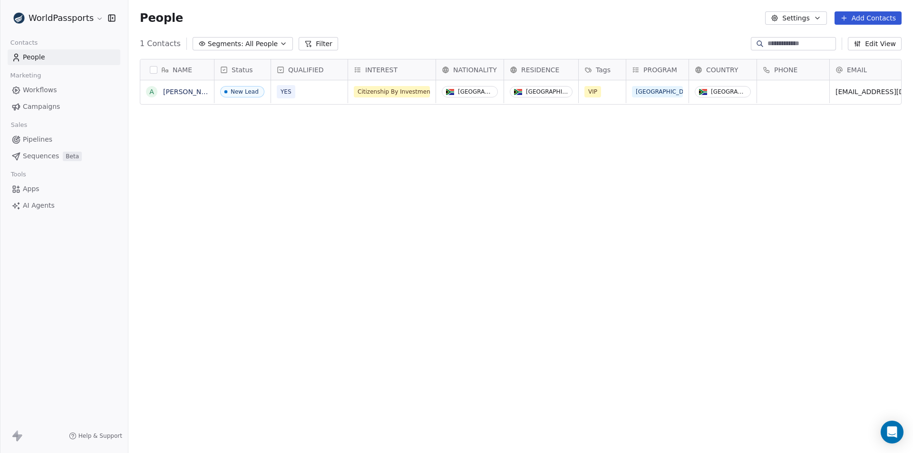
scroll to position [391, 777]
click at [408, 202] on div "NAME A [PERSON_NAME] Status QUALIFIED INTEREST NATIONALITY RESIDENCE Tags PROGR…" at bounding box center [520, 250] width 784 height 399
